Goal: Information Seeking & Learning: Learn about a topic

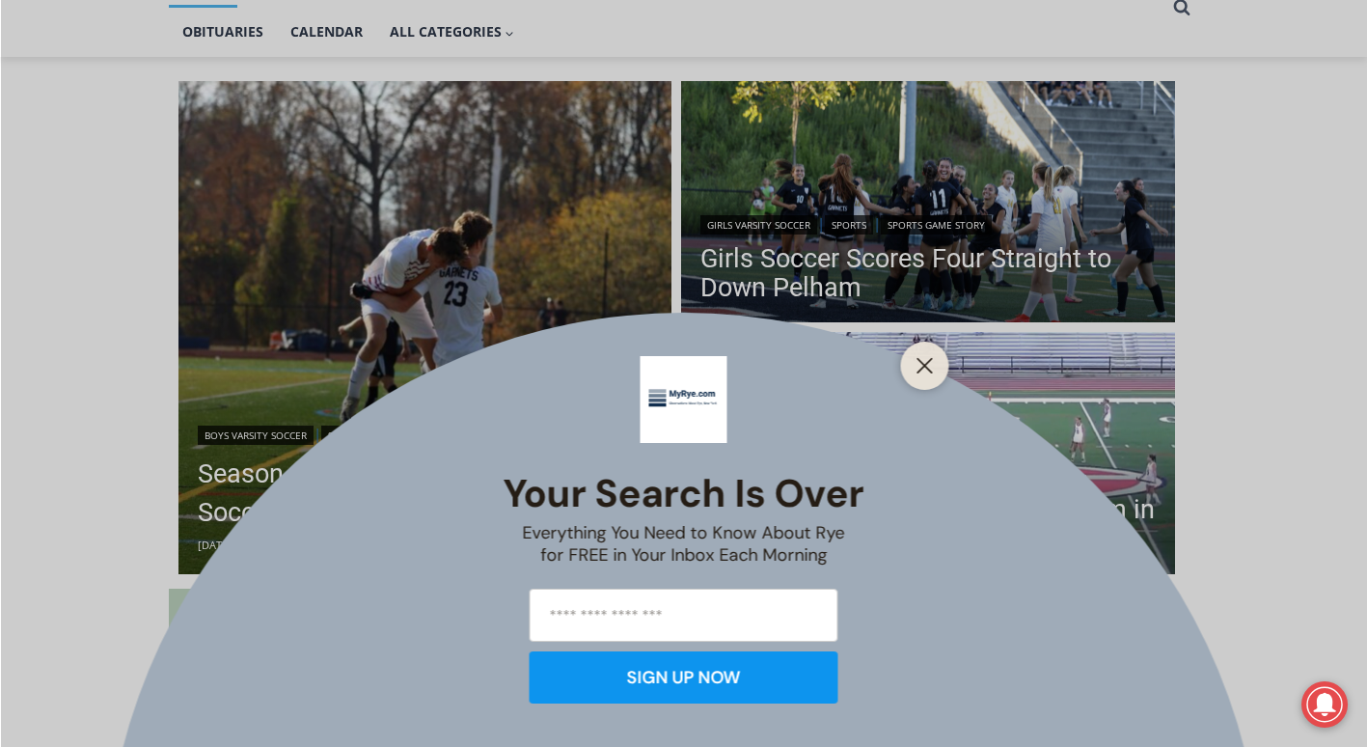
scroll to position [455, 0]
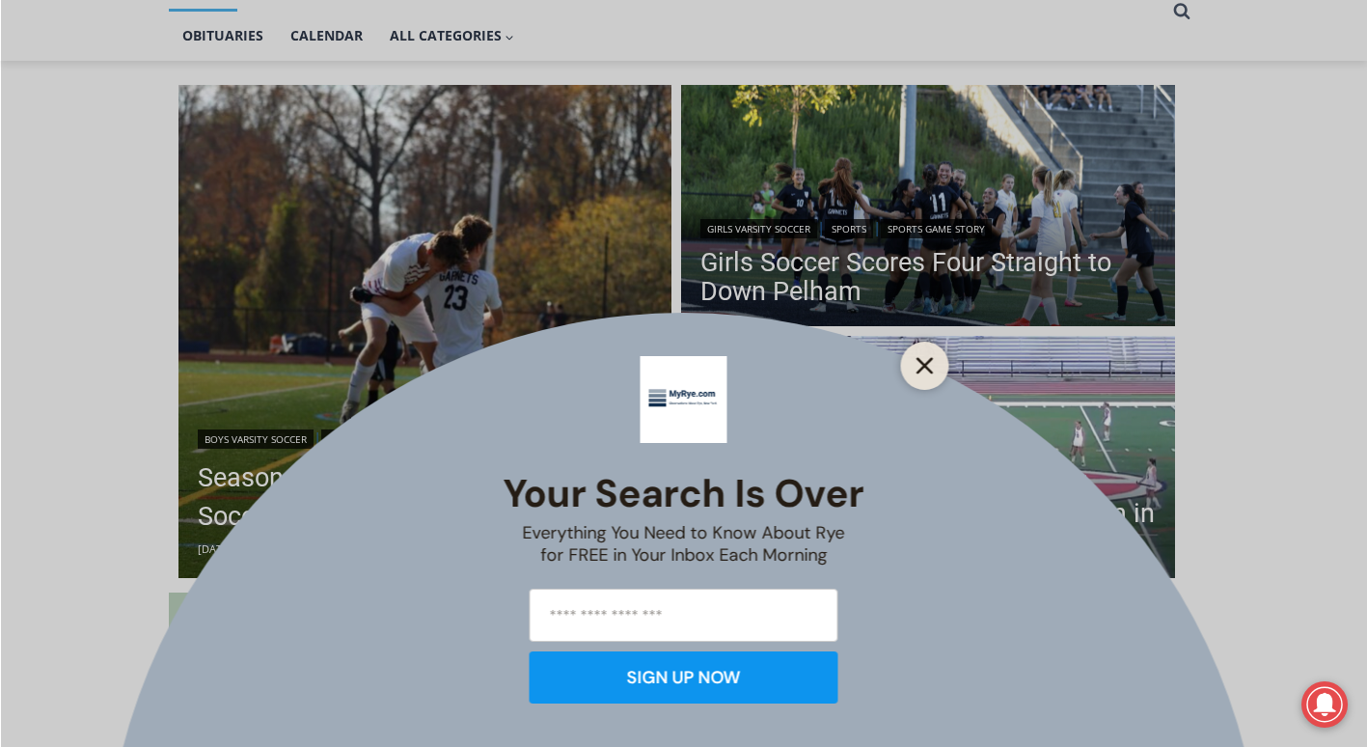
click at [927, 358] on icon "Close" at bounding box center [925, 365] width 17 height 17
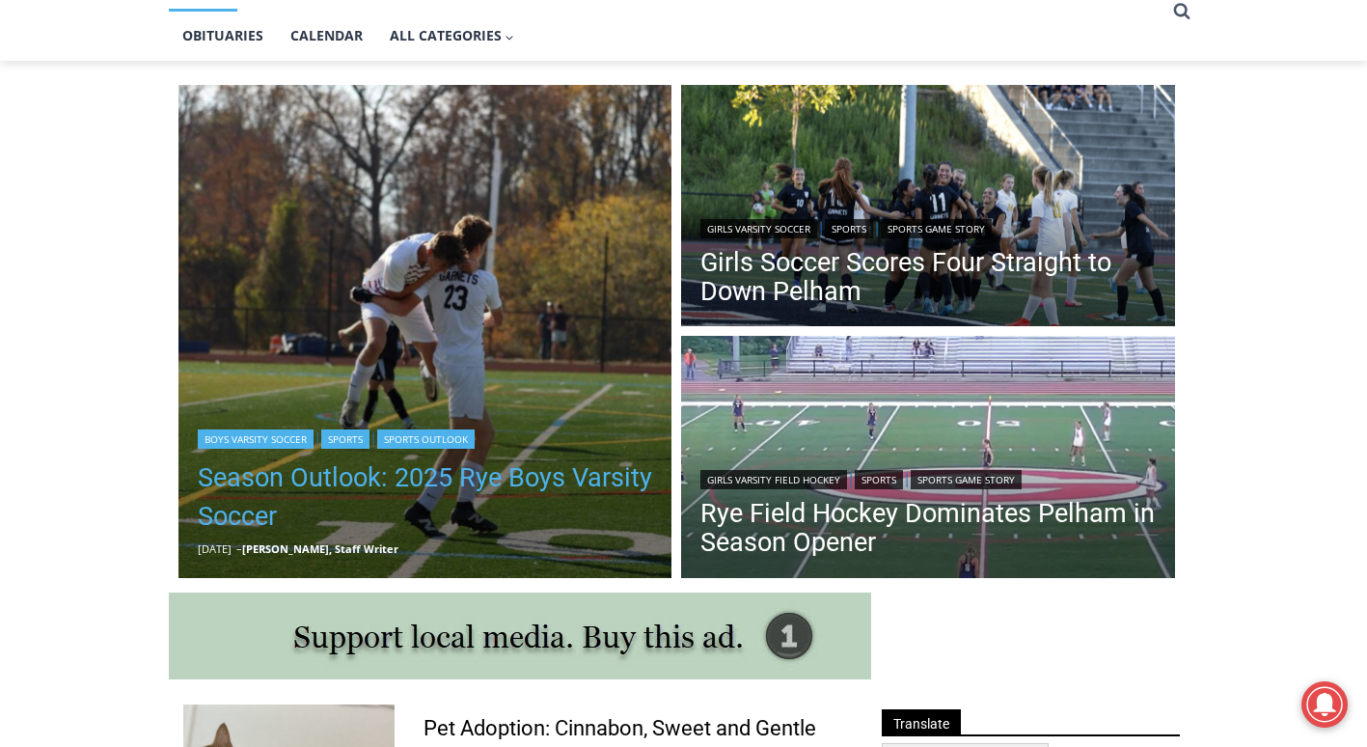
click at [479, 499] on link "Season Outlook: 2025 Rye Boys Varsity Soccer" at bounding box center [425, 496] width 455 height 77
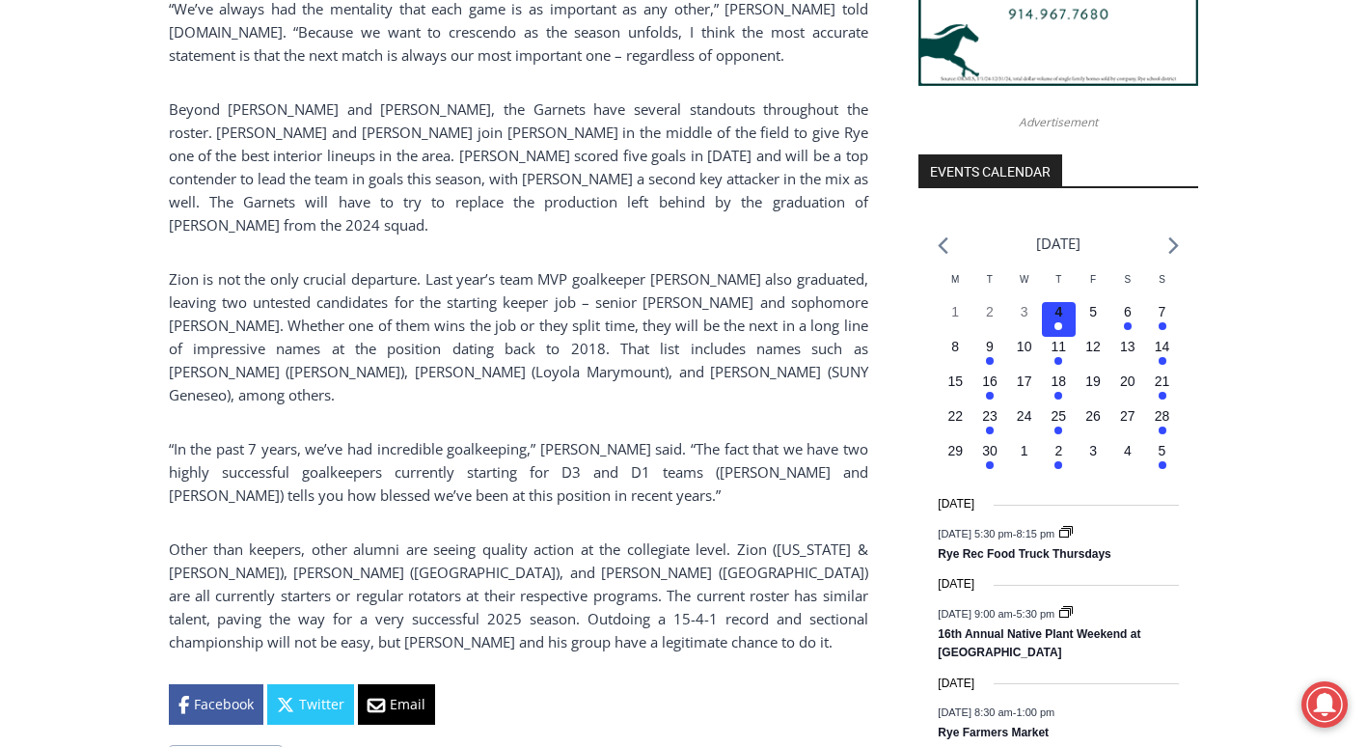
scroll to position [2043, 0]
